Goal: Subscribe to service/newsletter

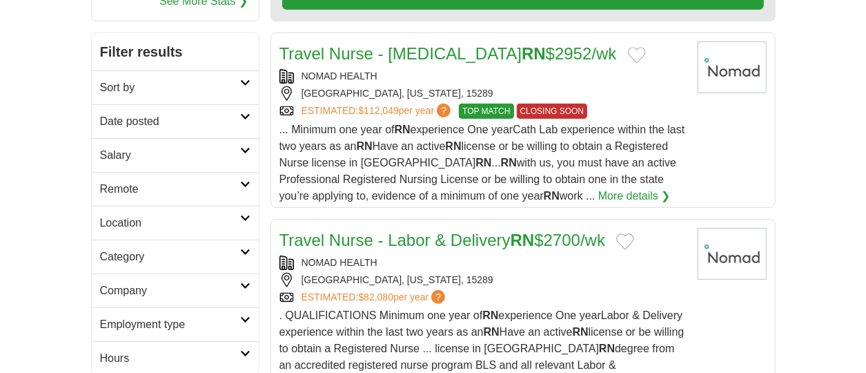
scroll to position [231, 0]
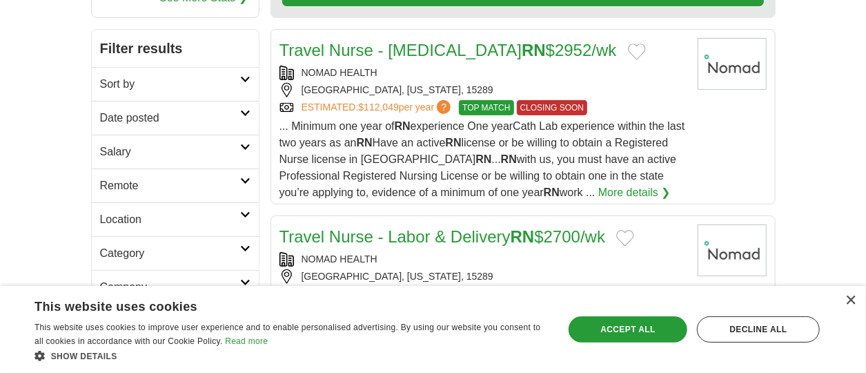
click at [244, 76] on icon at bounding box center [245, 79] width 10 height 7
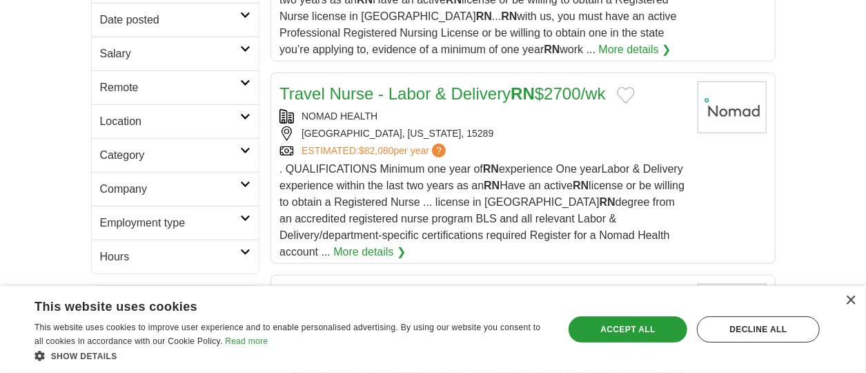
scroll to position [381, 0]
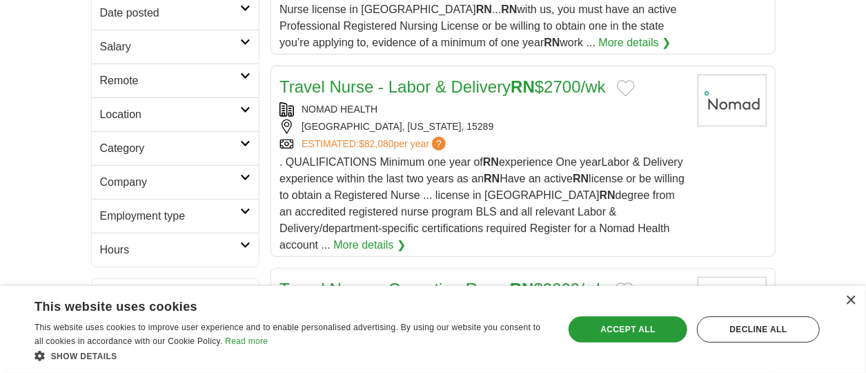
click at [242, 141] on icon at bounding box center [245, 143] width 10 height 7
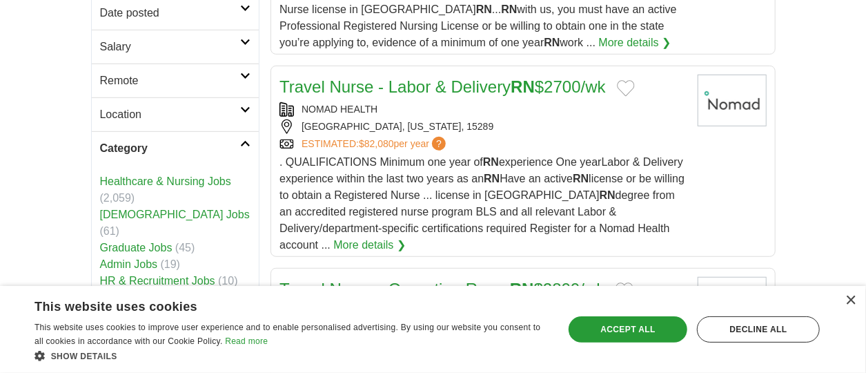
click at [157, 212] on link "[DEMOGRAPHIC_DATA] Jobs" at bounding box center [175, 214] width 150 height 12
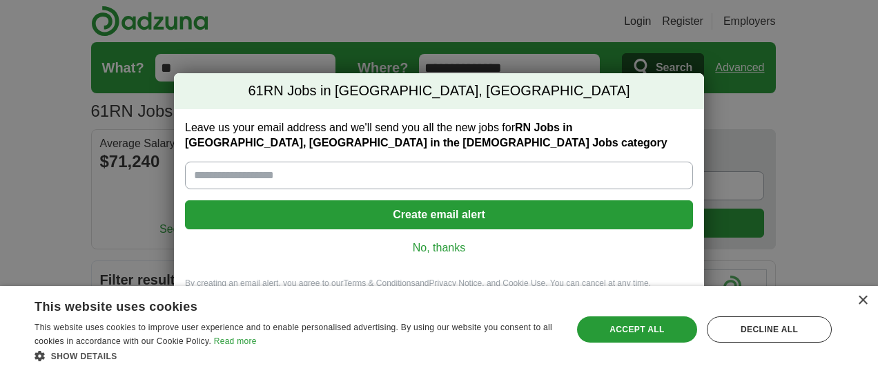
click at [204, 177] on input "Leave us your email address and we'll send you all the new jobs for RN Jobs in …" at bounding box center [439, 175] width 508 height 28
type input "**********"
click at [410, 222] on button "Create email alert" at bounding box center [439, 214] width 508 height 29
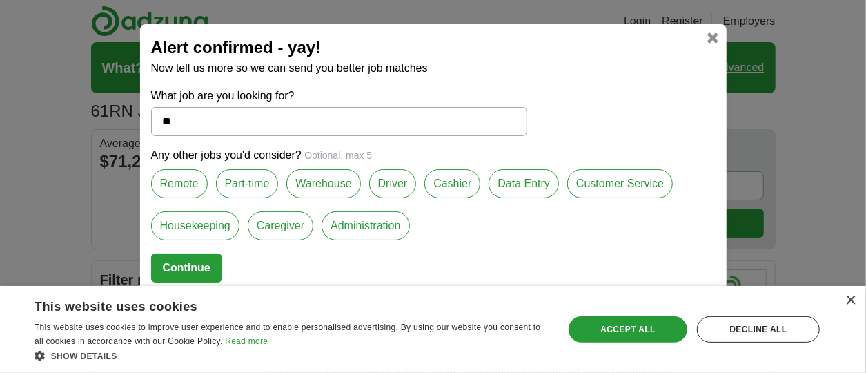
click at [248, 181] on label "Part-time" at bounding box center [247, 183] width 63 height 29
click at [188, 269] on button "Continue" at bounding box center [186, 267] width 71 height 29
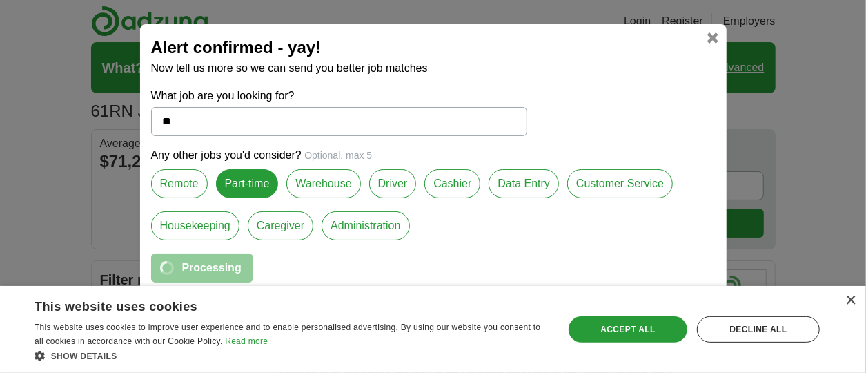
select select "**"
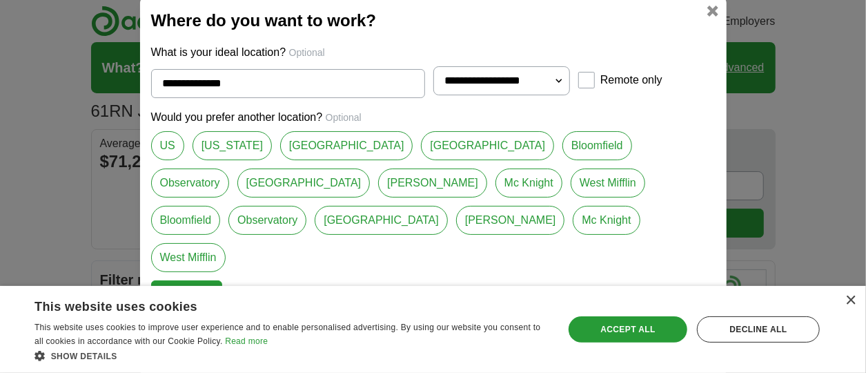
click at [206, 280] on button "Continue" at bounding box center [186, 294] width 71 height 29
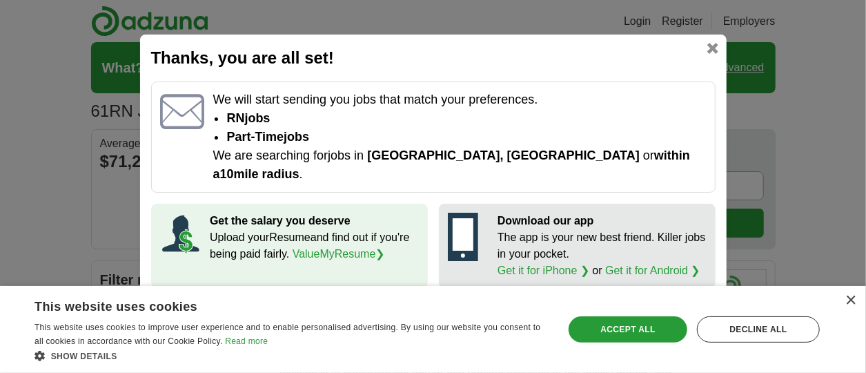
click at [716, 54] on link at bounding box center [712, 48] width 11 height 11
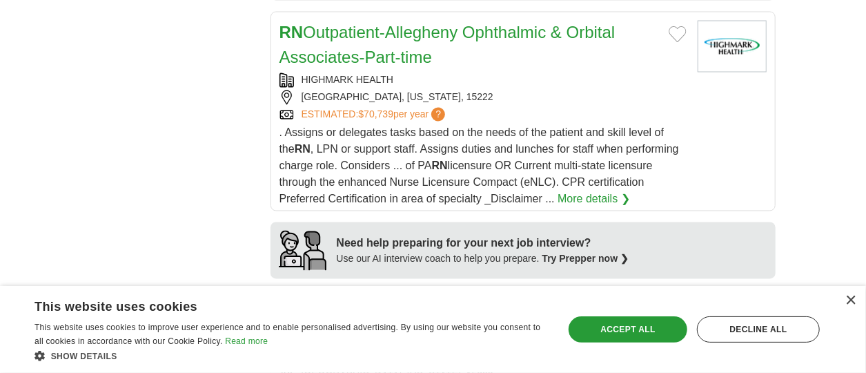
scroll to position [1243, 0]
